Goal: Information Seeking & Learning: Understand process/instructions

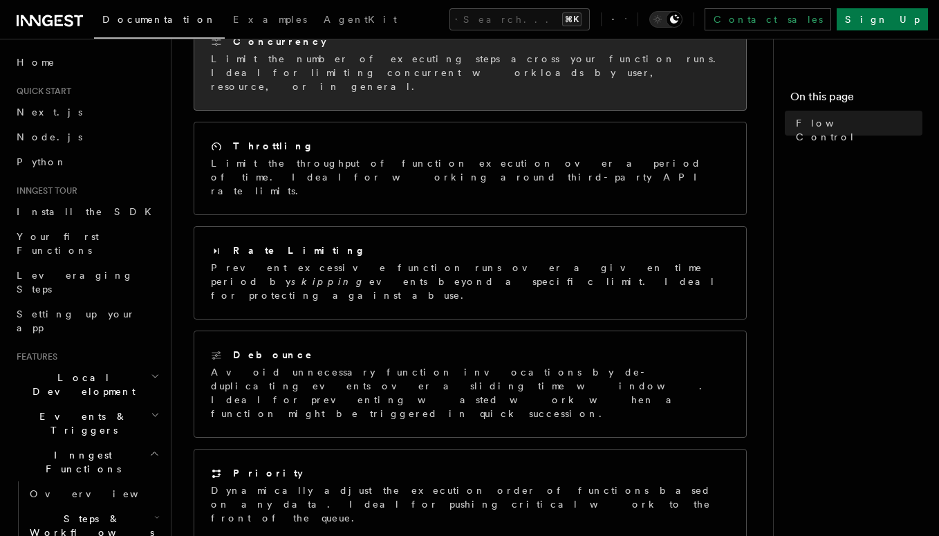
scroll to position [248, 0]
click at [342, 345] on div "Debounce" at bounding box center [470, 352] width 519 height 15
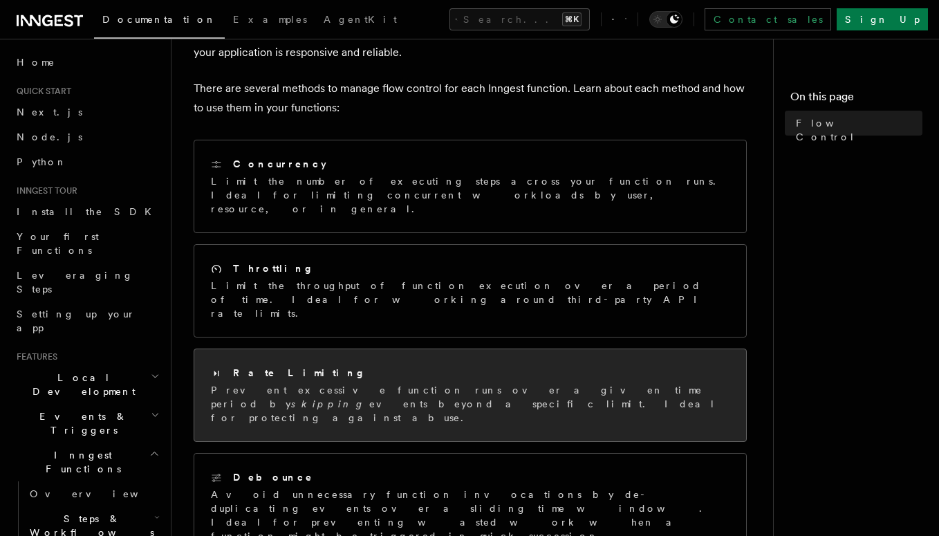
scroll to position [106, 0]
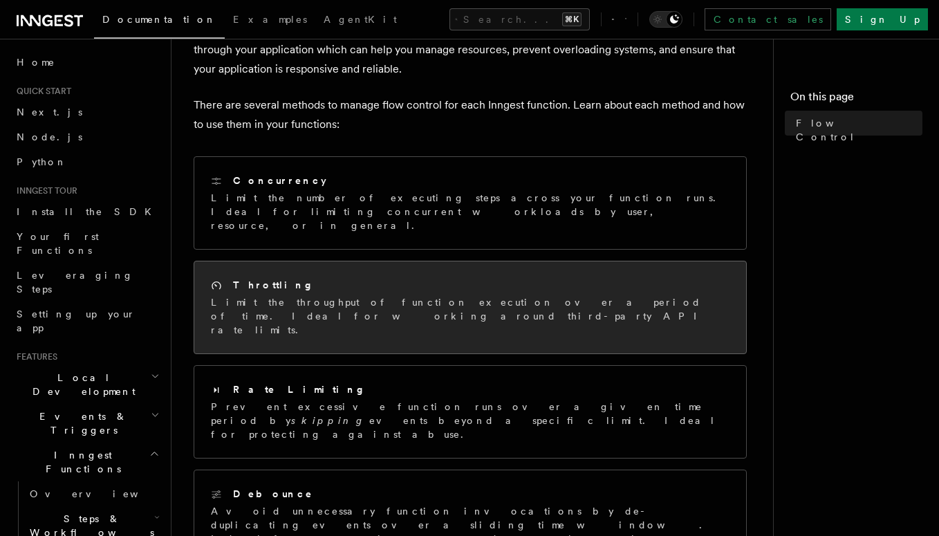
click at [368, 295] on p "Limit the throughput of function execution over a period of time. Ideal for wor…" at bounding box center [470, 315] width 519 height 41
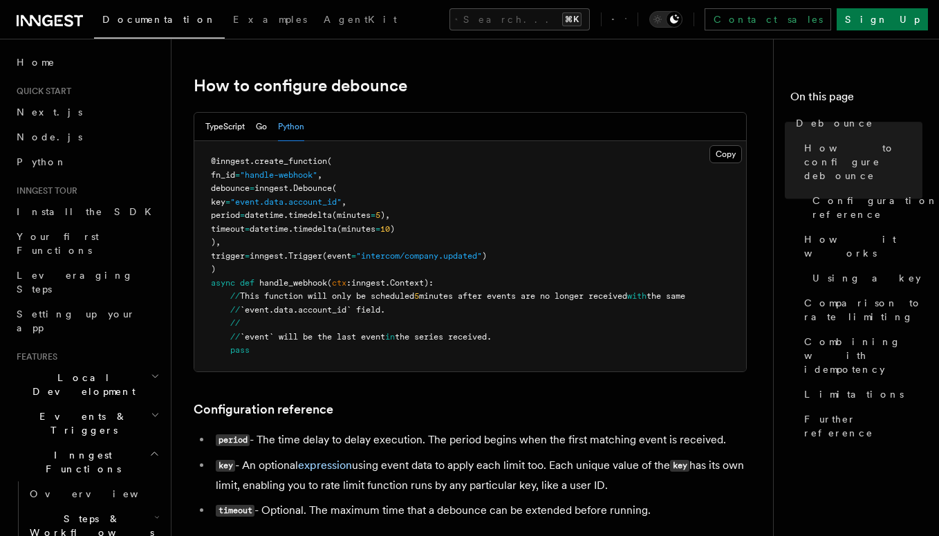
scroll to position [252, 0]
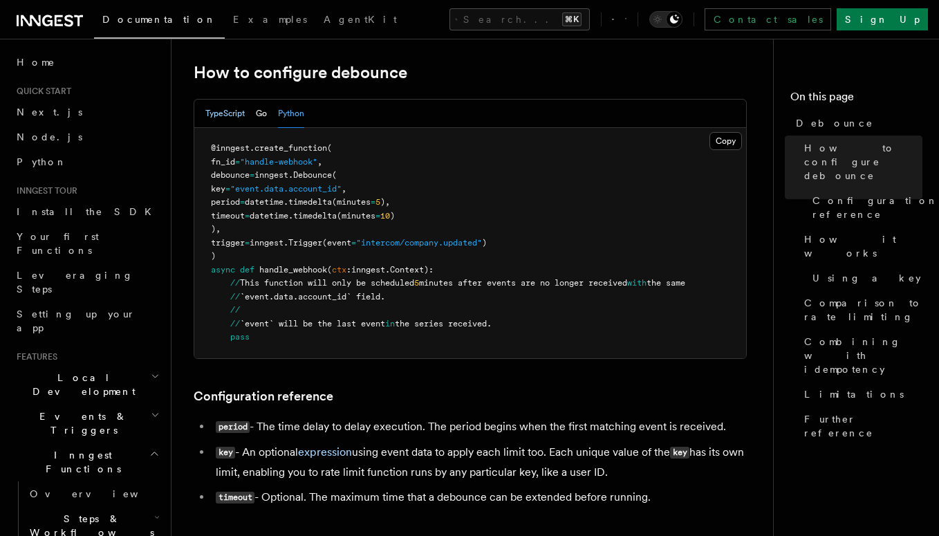
click at [213, 109] on button "TypeScript" at bounding box center [224, 114] width 39 height 28
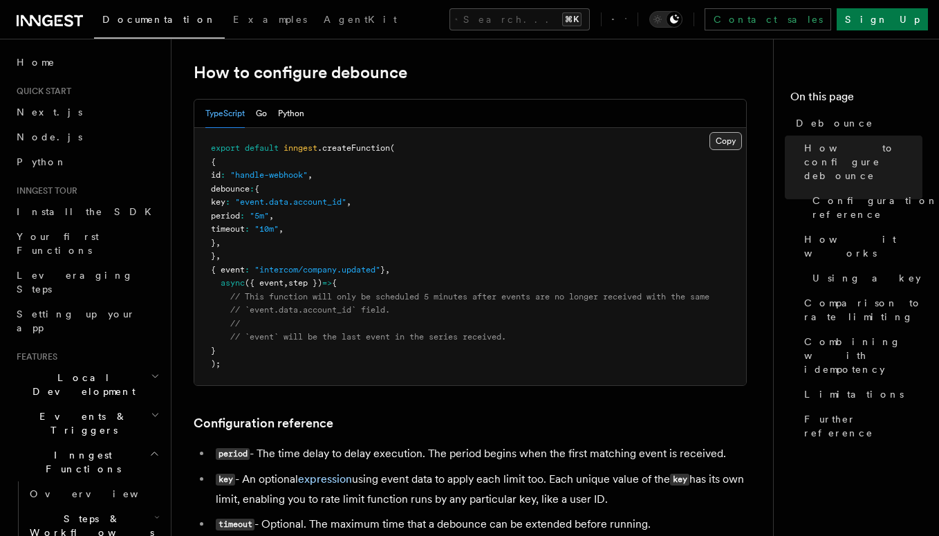
click at [729, 139] on button "Copy Copied" at bounding box center [726, 141] width 33 height 18
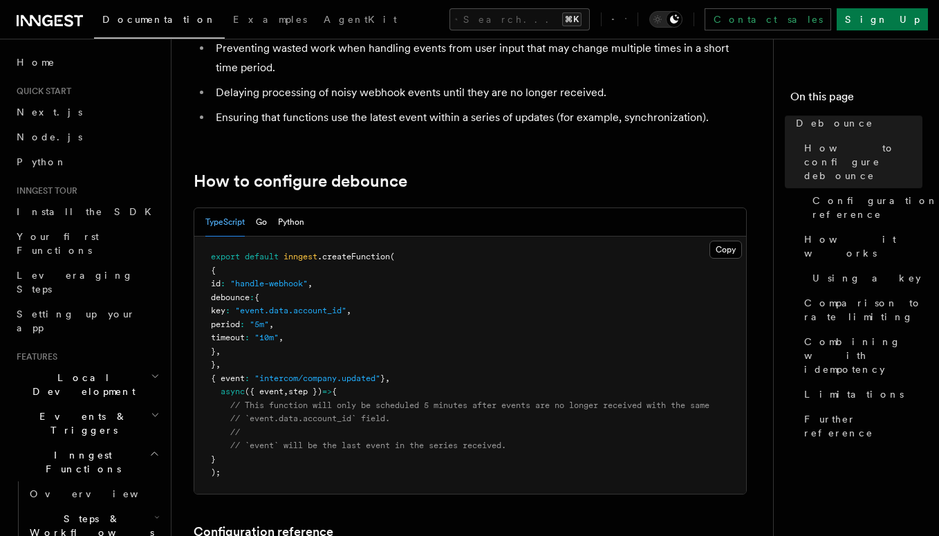
scroll to position [0, 0]
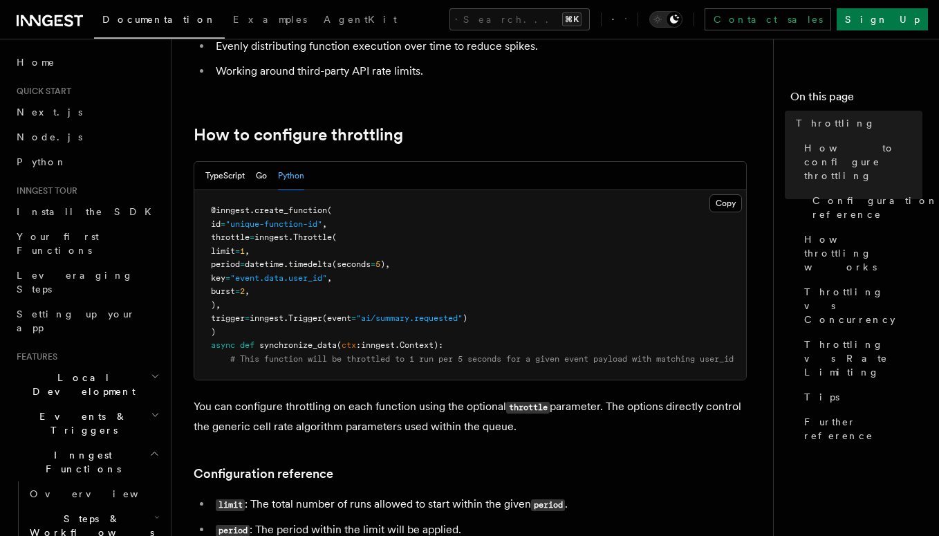
scroll to position [151, 0]
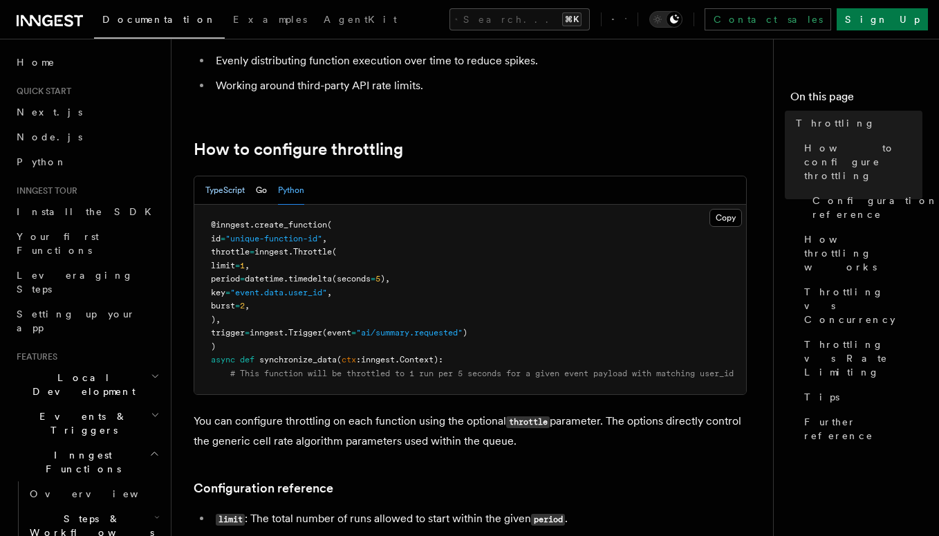
click at [225, 189] on button "TypeScript" at bounding box center [224, 190] width 39 height 28
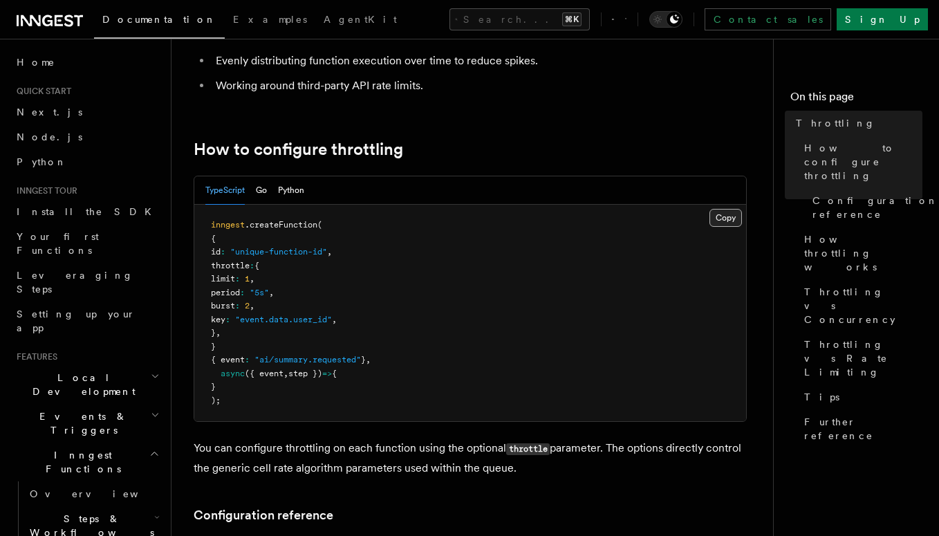
click at [727, 215] on button "Copy Copied" at bounding box center [726, 218] width 33 height 18
